Goal: Information Seeking & Learning: Learn about a topic

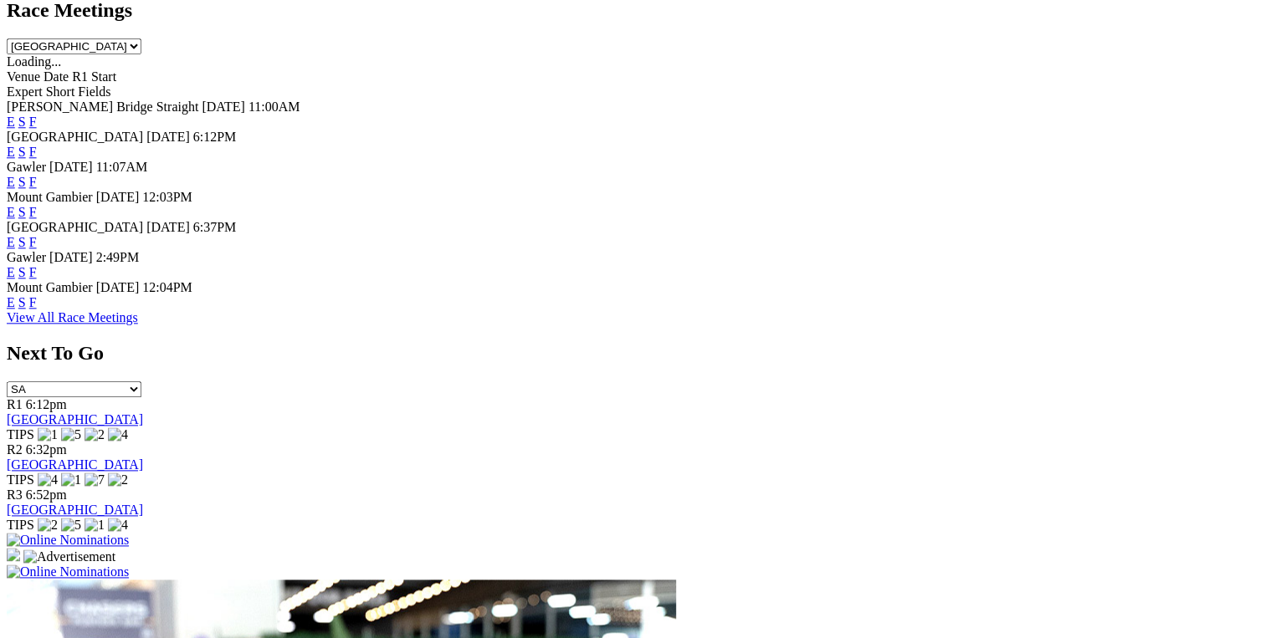
scroll to position [870, 0]
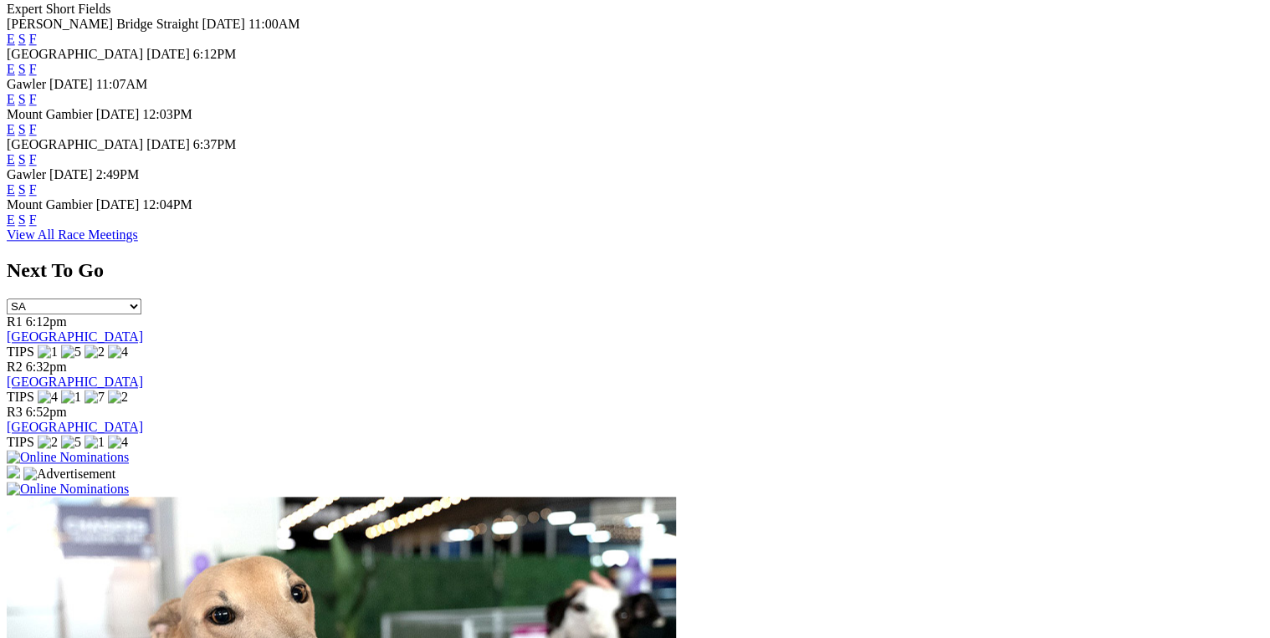
click at [37, 227] on link "F" at bounding box center [33, 219] width 8 height 14
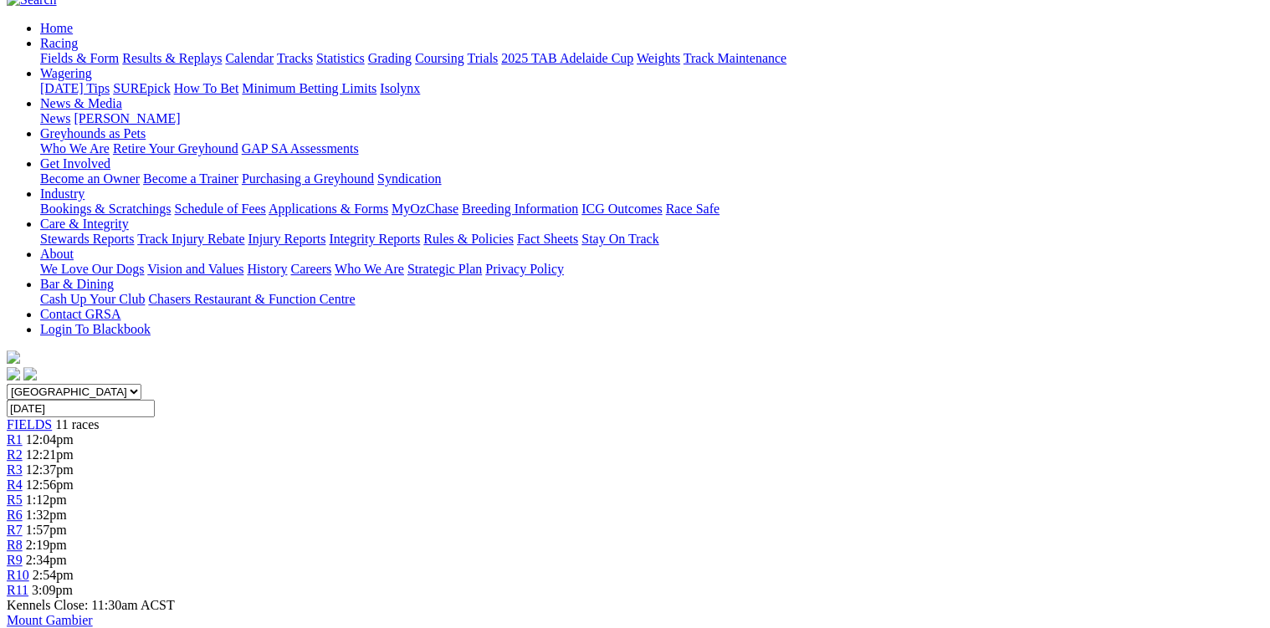
scroll to position [268, 0]
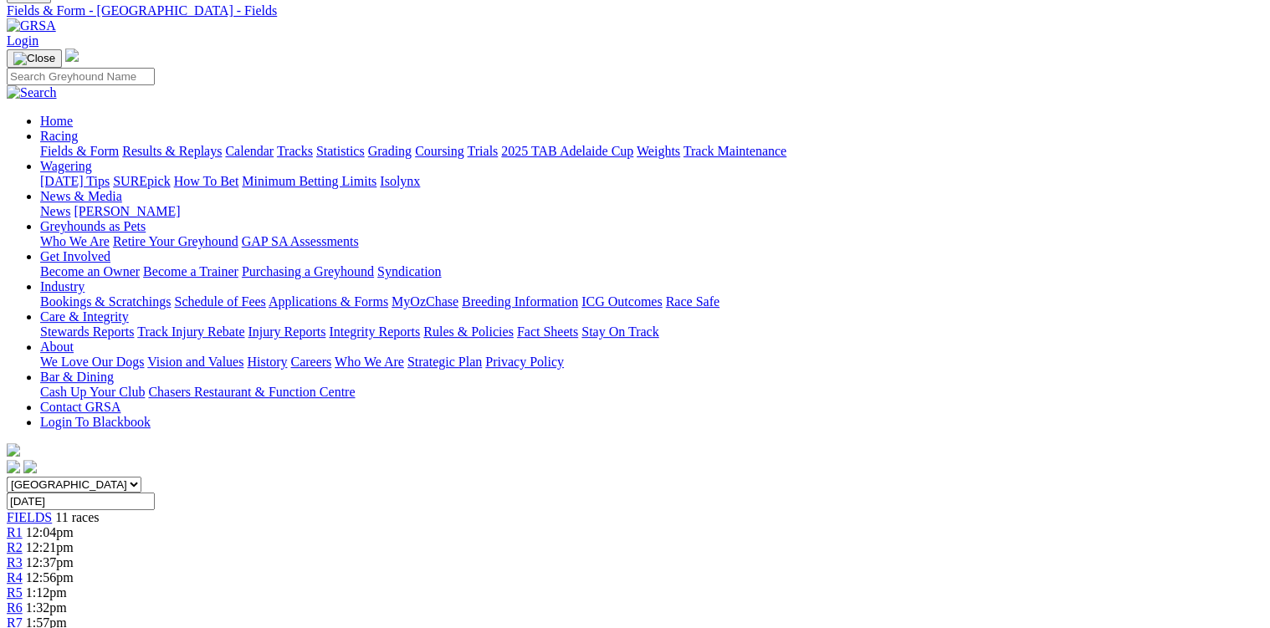
scroll to position [67, 0]
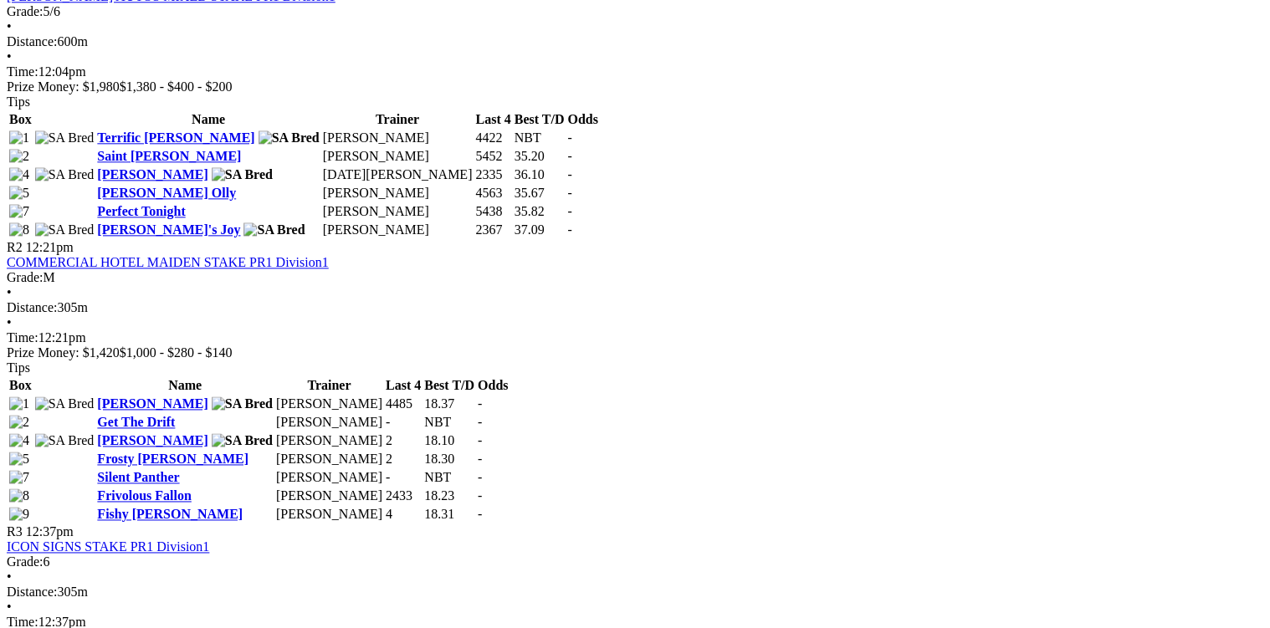
scroll to position [1004, 0]
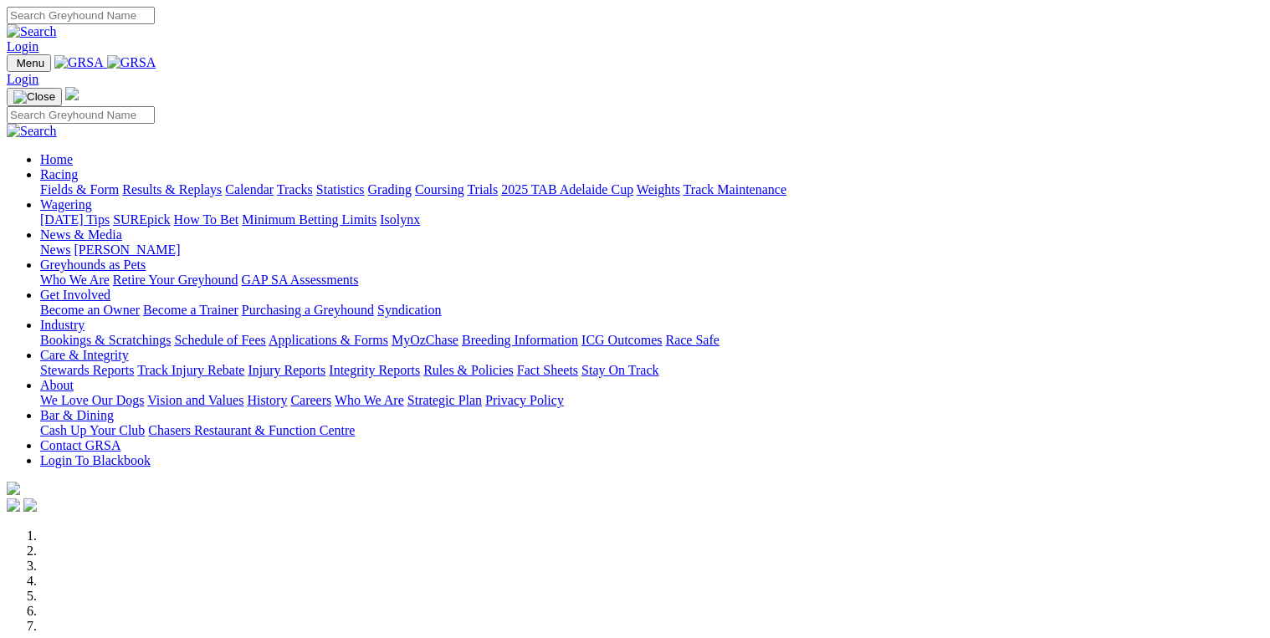
scroll to position [872, 0]
